Goal: Task Accomplishment & Management: Manage account settings

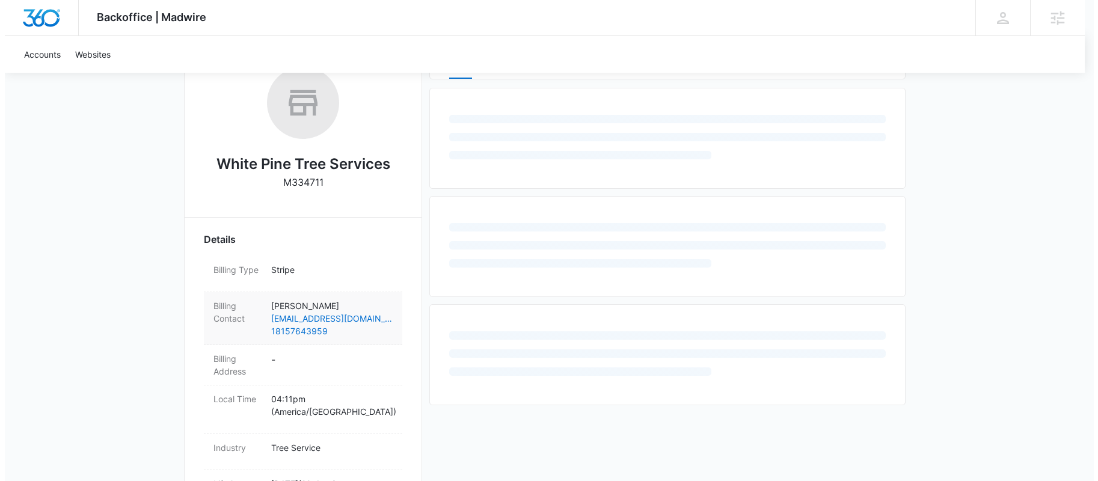
scroll to position [203, 0]
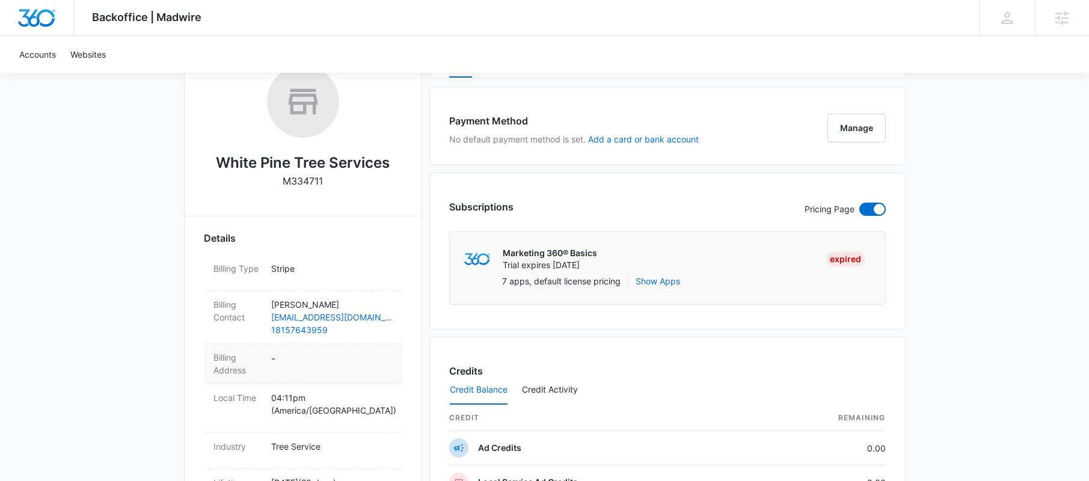
click at [290, 360] on dd "-" at bounding box center [331, 363] width 121 height 25
select select "US"
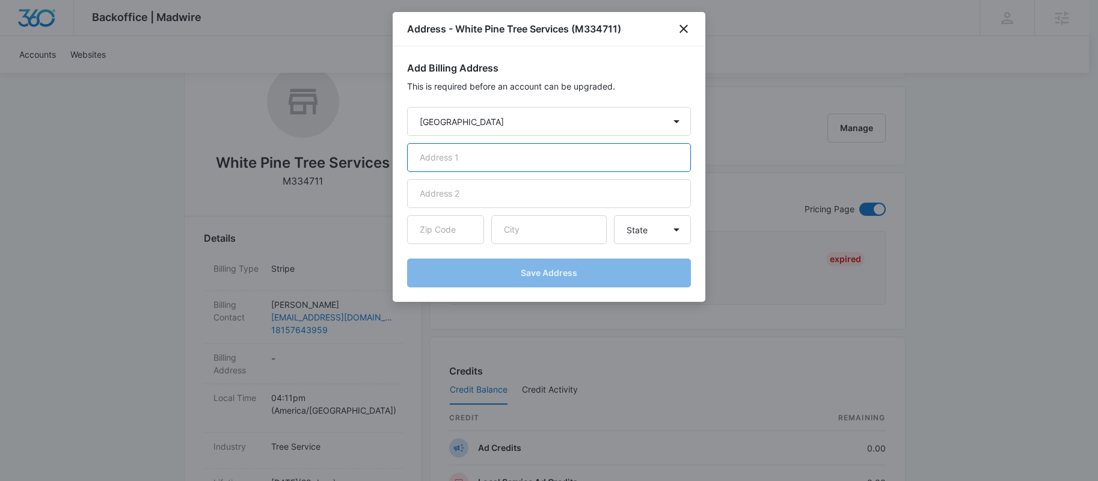
click at [497, 158] on input "text" at bounding box center [549, 157] width 284 height 29
paste input "[STREET_ADDRESS]"
type input "[STREET_ADDRESS]"
paste input "Marengo"
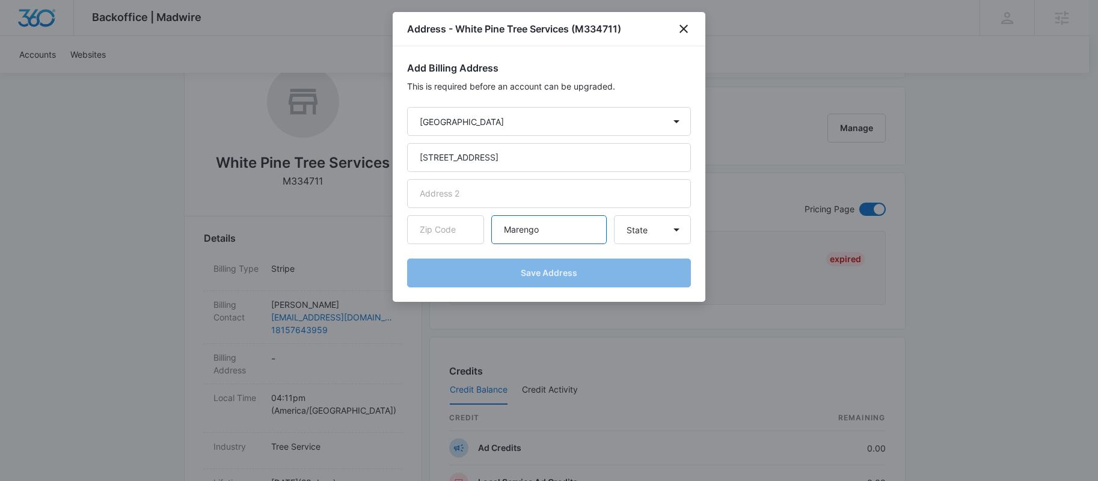
type input "Marengo"
click at [440, 229] on input "text" at bounding box center [445, 229] width 77 height 29
click at [440, 230] on input "text" at bounding box center [445, 229] width 77 height 29
paste input "60152"
type input "60152"
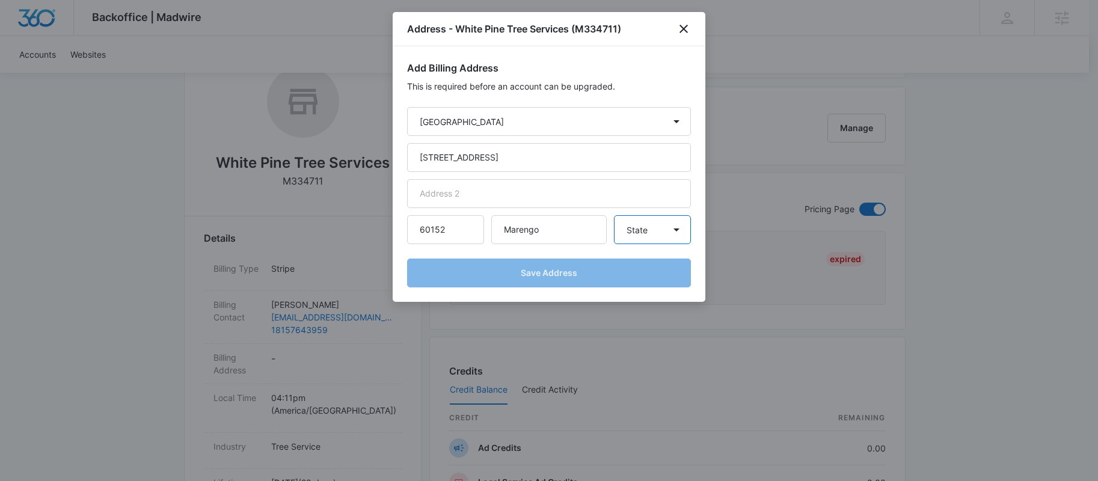
click at [657, 235] on select "State [US_STATE] [US_STATE] [US_STATE] [US_STATE] [US_STATE] [US_STATE] [US_STA…" at bounding box center [652, 229] width 77 height 29
select select "IL"
click at [614, 215] on select "State [US_STATE] [US_STATE] [US_STATE] [US_STATE] [US_STATE] [US_STATE] [US_STA…" at bounding box center [652, 229] width 77 height 29
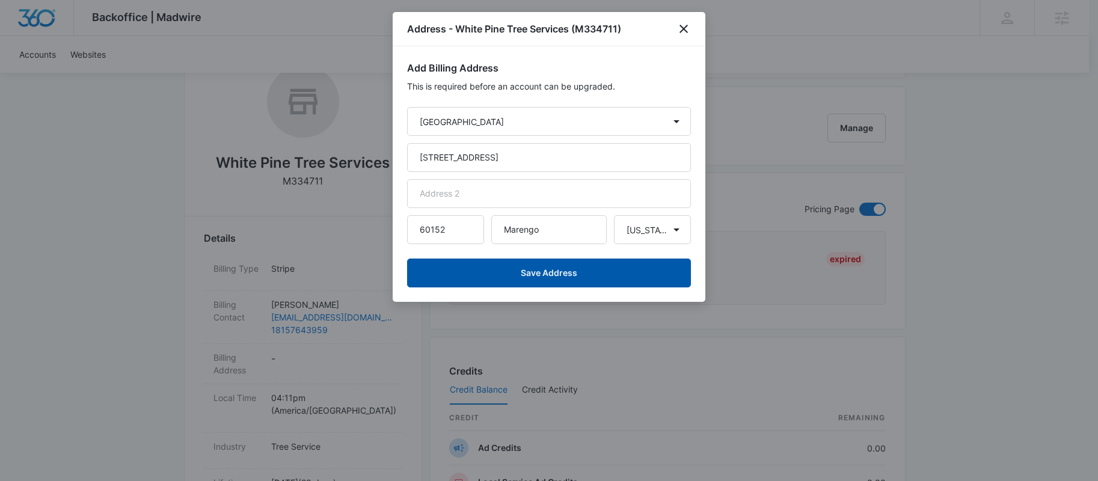
click at [583, 269] on button "Save Address" at bounding box center [549, 273] width 284 height 29
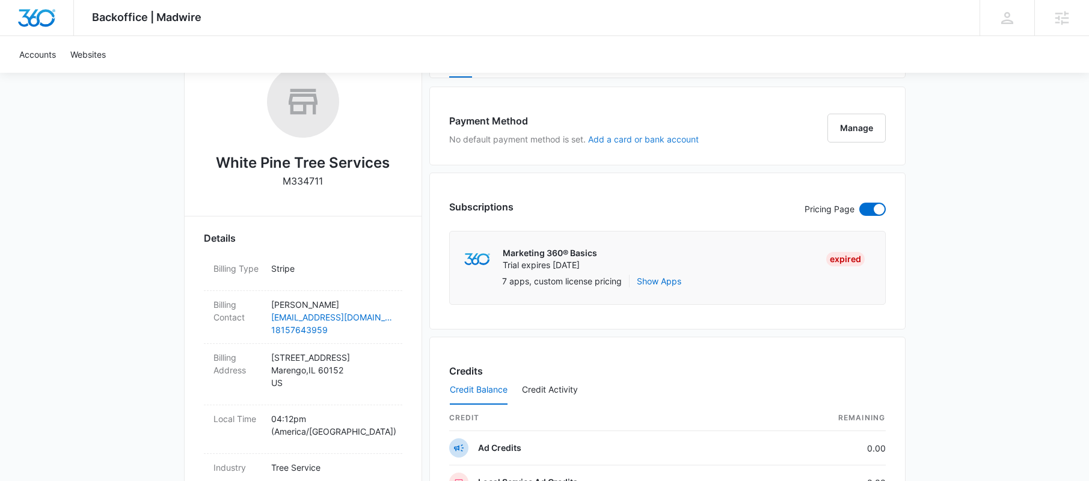
click at [608, 141] on button "Add a card or bank account" at bounding box center [643, 139] width 111 height 8
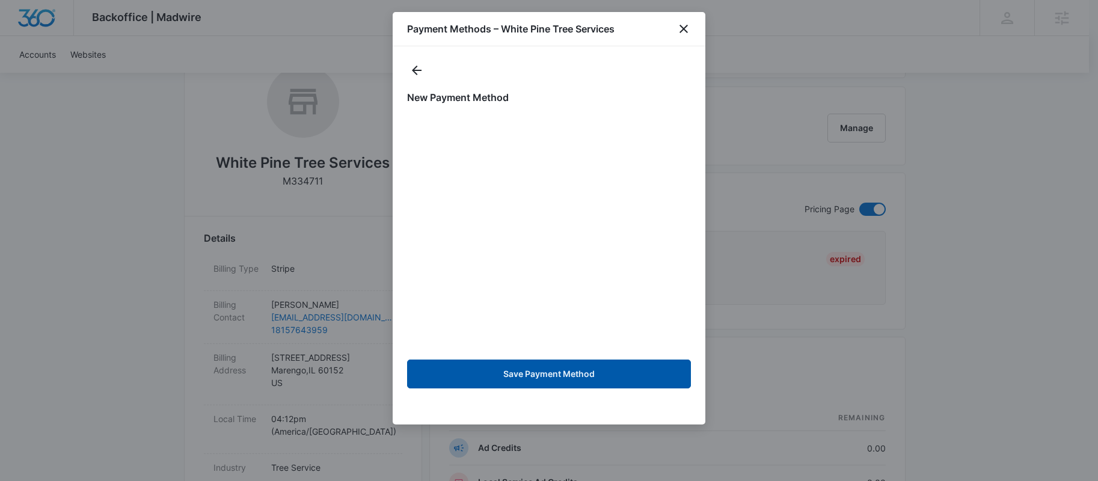
click at [577, 378] on button "Save Payment Method" at bounding box center [549, 374] width 284 height 29
